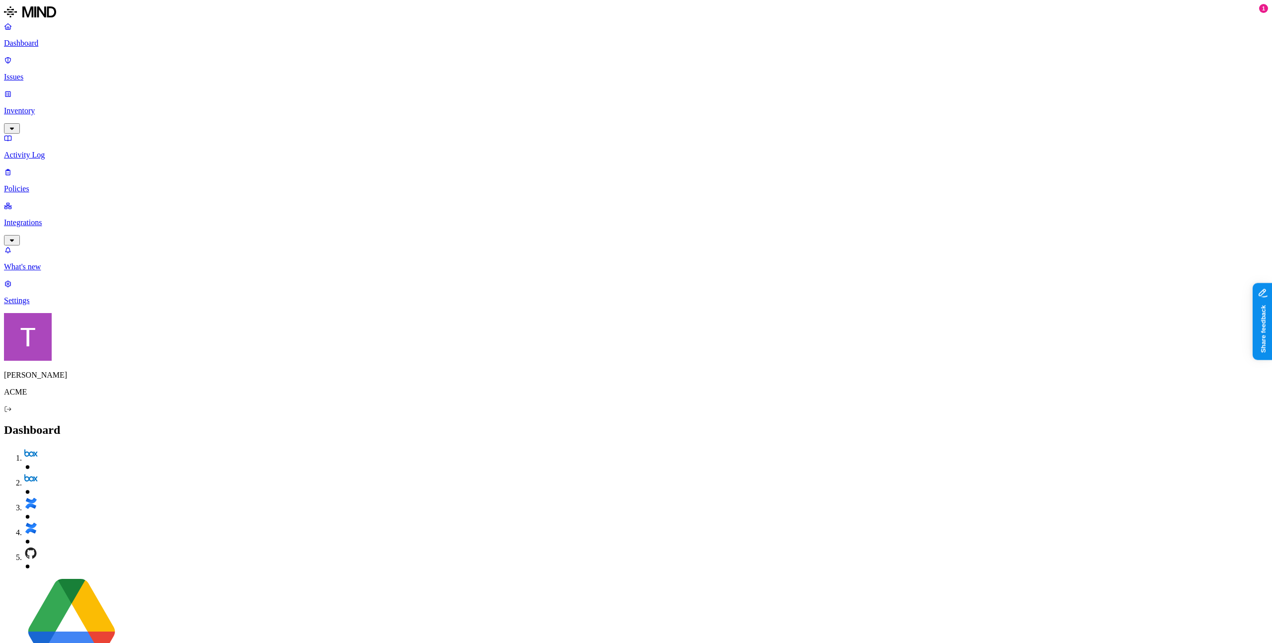
click at [48, 79] on p "Issues" at bounding box center [636, 77] width 1264 height 9
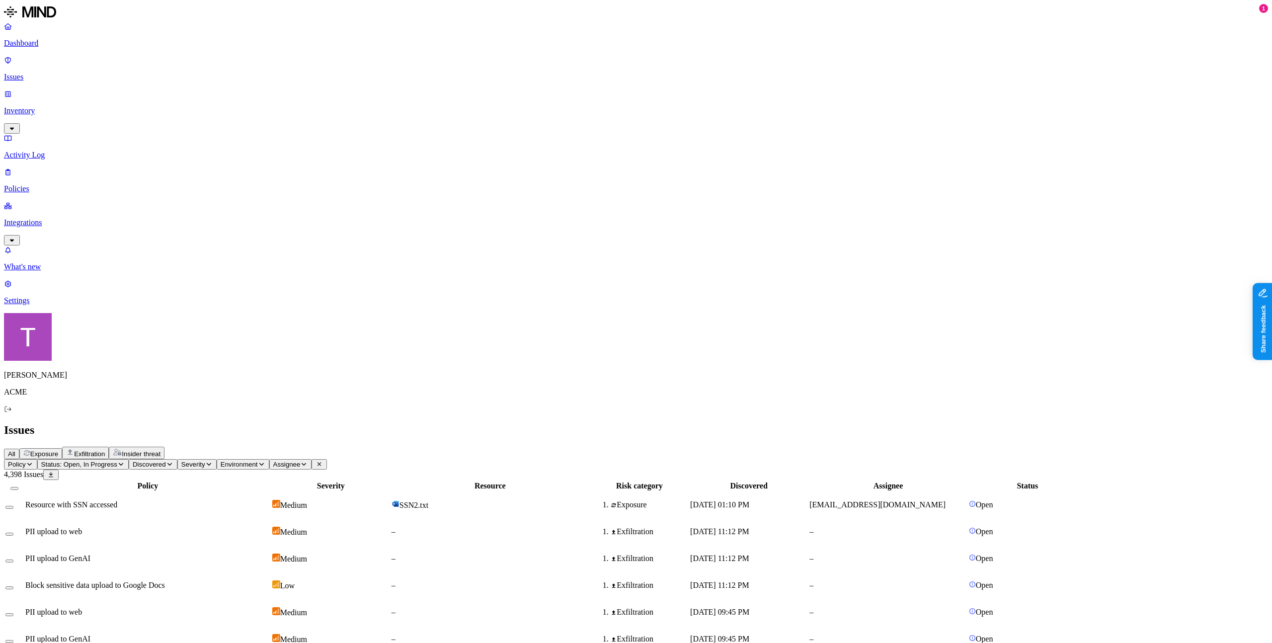
click at [58, 450] on span "Exposure" at bounding box center [44, 453] width 28 height 7
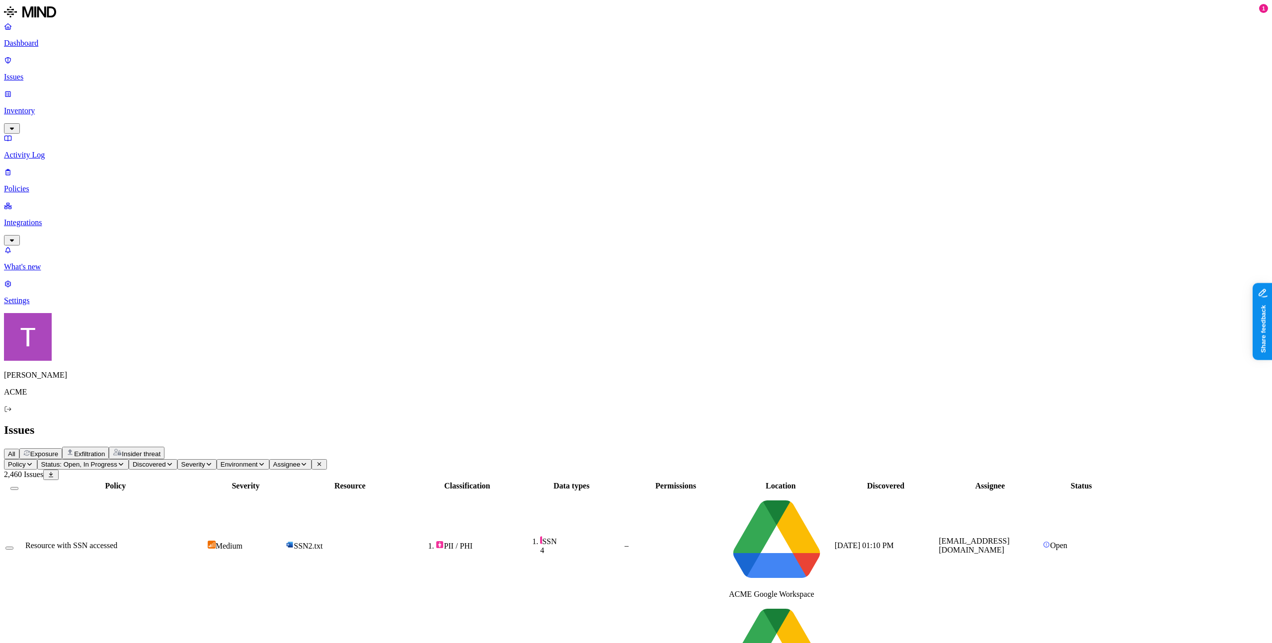
click at [145, 447] on div "All Exposure Exfiltration Insider threat" at bounding box center [636, 453] width 1264 height 12
click at [15, 450] on span "All" at bounding box center [11, 453] width 7 height 7
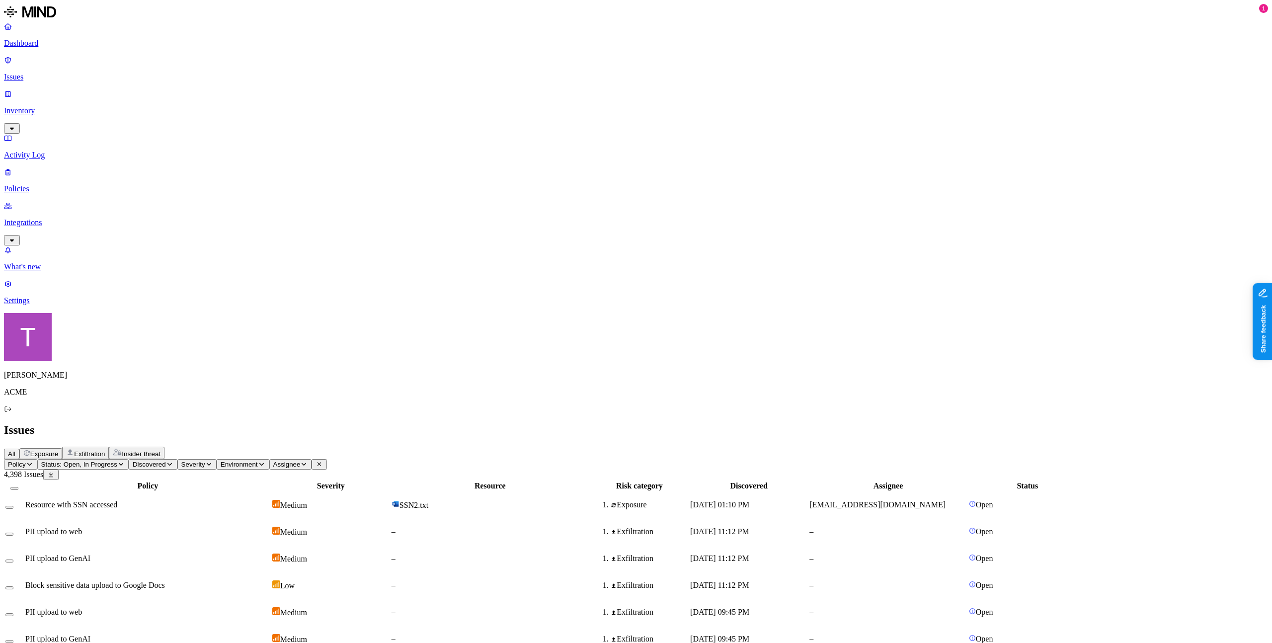
click at [58, 450] on span "Exposure" at bounding box center [44, 453] width 28 height 7
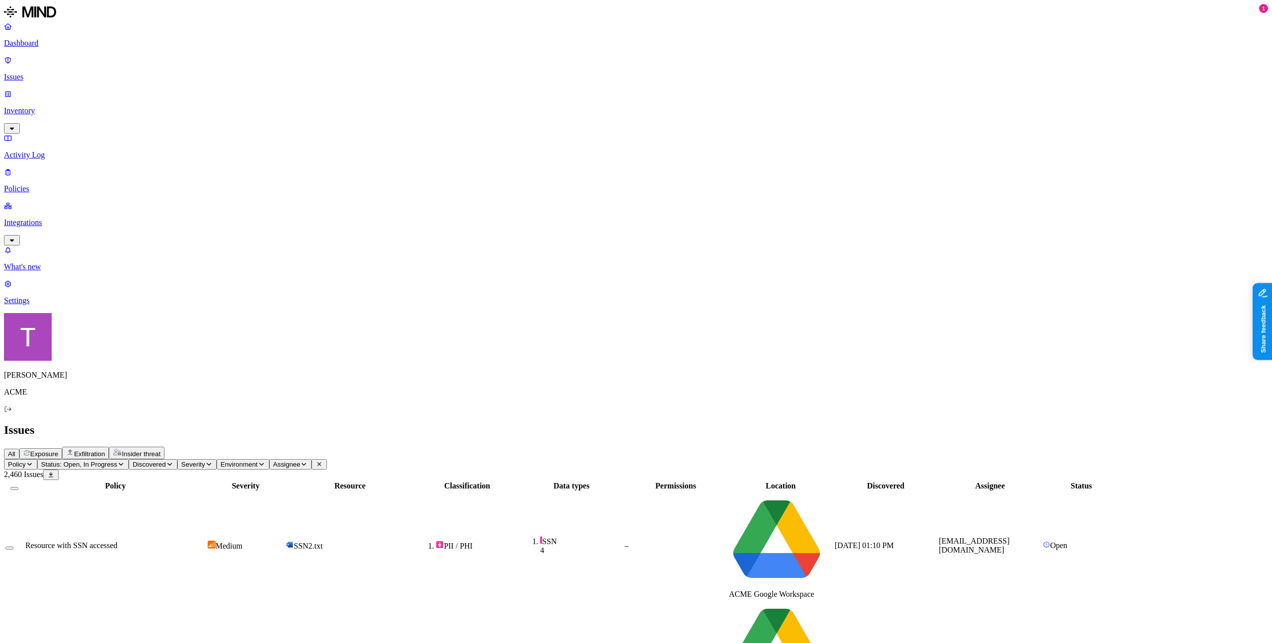
drag, startPoint x: 326, startPoint y: 98, endPoint x: 373, endPoint y: 98, distance: 46.2
click at [252, 490] on div at bounding box center [162, 490] width 180 height 0
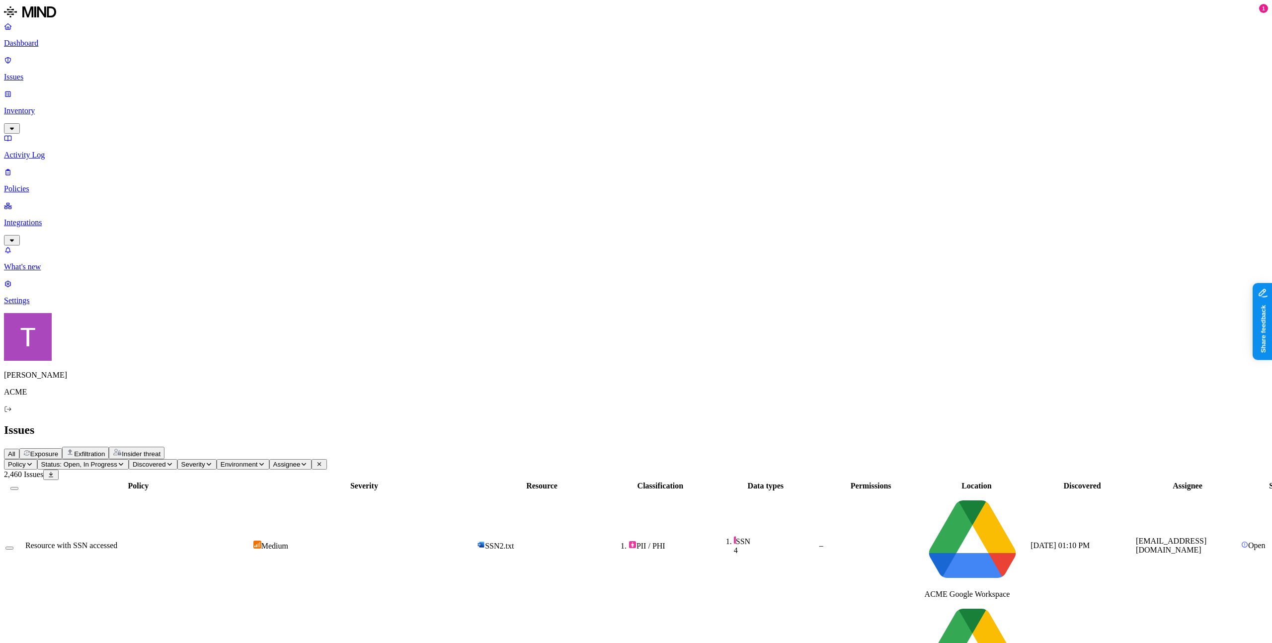
click at [15, 450] on span "All" at bounding box center [11, 453] width 7 height 7
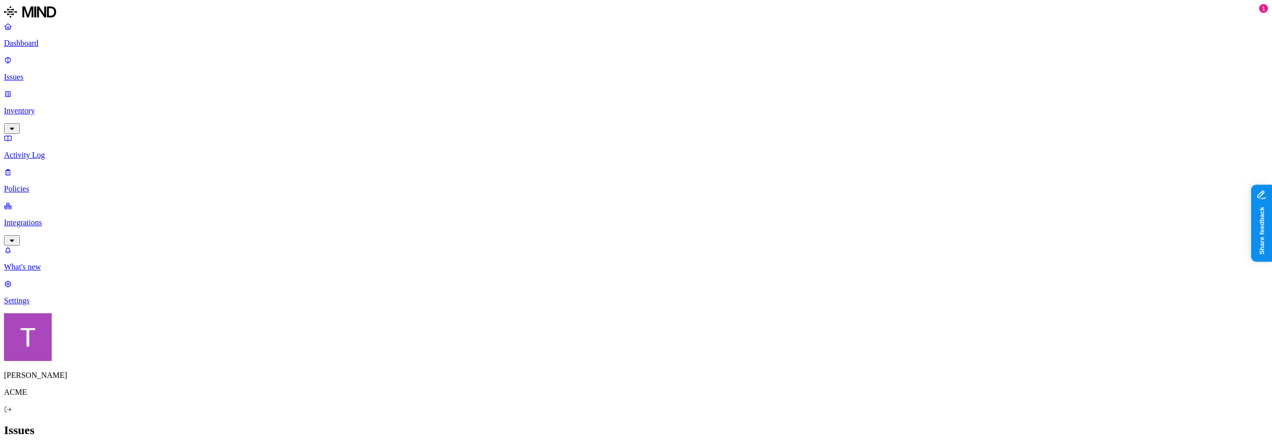
click at [58, 445] on span "Exposure" at bounding box center [44, 453] width 28 height 7
drag, startPoint x: 407, startPoint y: 105, endPoint x: 468, endPoint y: 99, distance: 60.9
drag, startPoint x: 555, startPoint y: 102, endPoint x: 615, endPoint y: 99, distance: 60.7
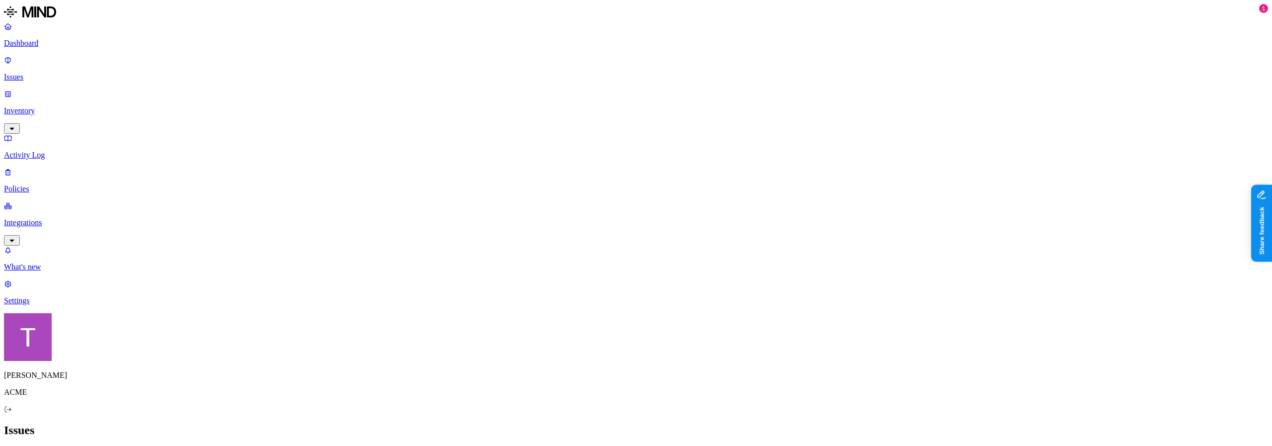
drag, startPoint x: 615, startPoint y: 99, endPoint x: 557, endPoint y: 97, distance: 58.2
drag, startPoint x: 423, startPoint y: 103, endPoint x: 400, endPoint y: 107, distance: 23.7
drag, startPoint x: 640, startPoint y: 97, endPoint x: 602, endPoint y: 101, distance: 37.5
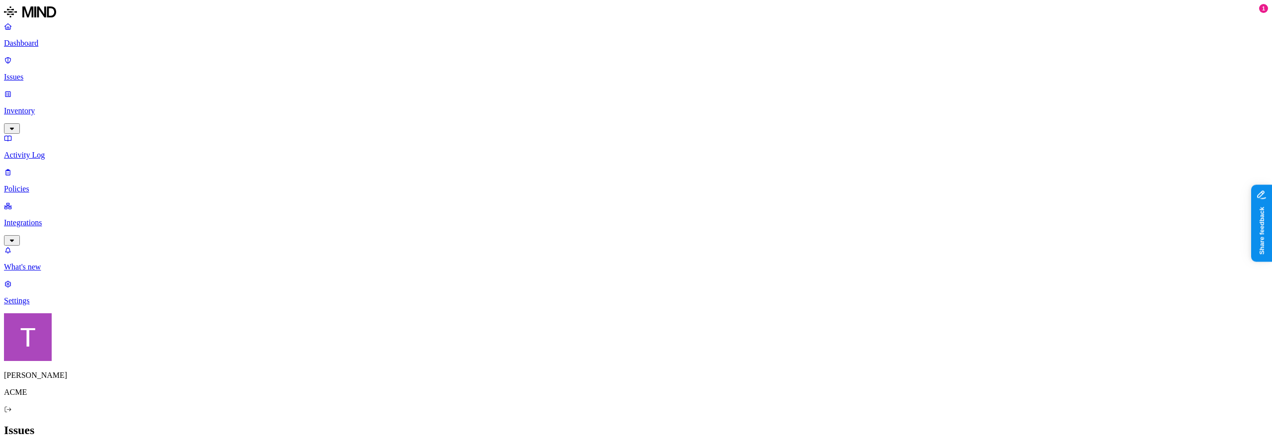
drag, startPoint x: 718, startPoint y: 100, endPoint x: 708, endPoint y: 101, distance: 9.5
click at [15, 445] on span "All" at bounding box center [11, 453] width 7 height 7
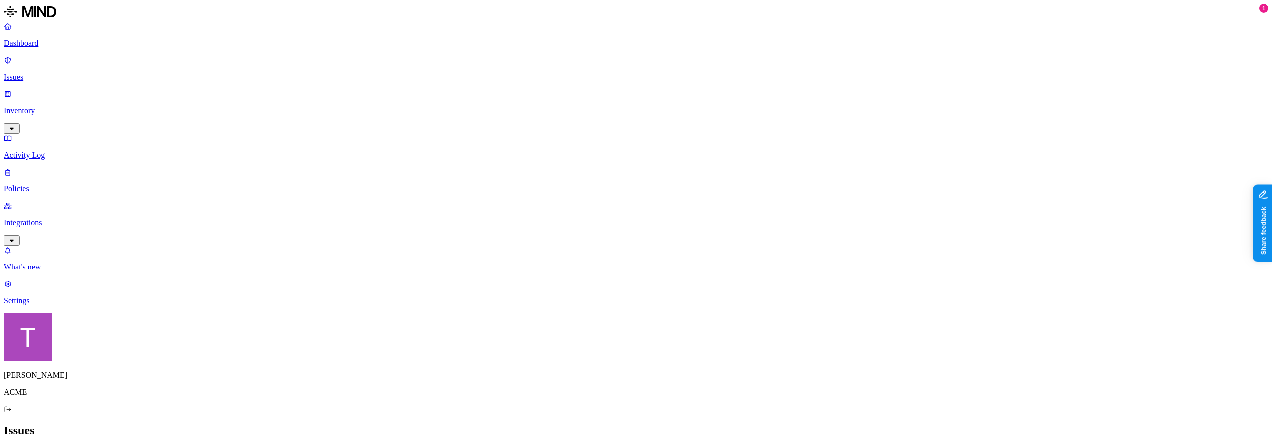
drag, startPoint x: 812, startPoint y: 101, endPoint x: 853, endPoint y: 100, distance: 40.8
drag, startPoint x: 853, startPoint y: 100, endPoint x: 798, endPoint y: 103, distance: 55.2
drag, startPoint x: 916, startPoint y: 98, endPoint x: 884, endPoint y: 100, distance: 31.9
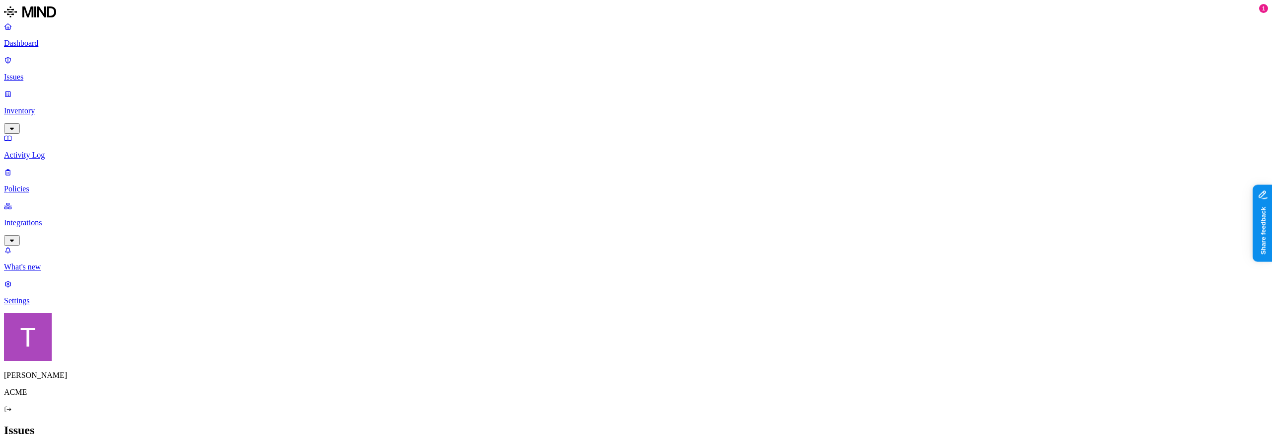
drag, startPoint x: 884, startPoint y: 100, endPoint x: 910, endPoint y: 98, distance: 26.0
drag, startPoint x: 395, startPoint y: 98, endPoint x: 360, endPoint y: 99, distance: 34.8
